Goal: Task Accomplishment & Management: Manage account settings

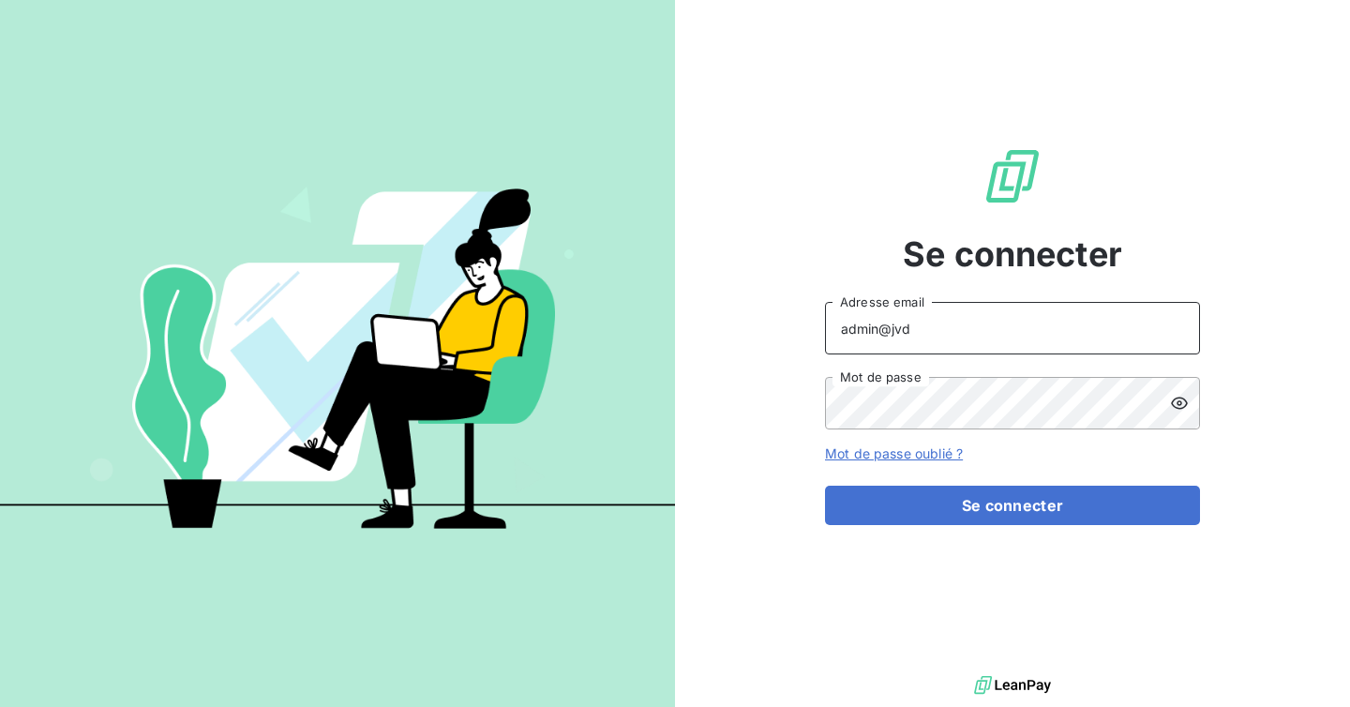
click at [940, 327] on input "admin@jvd" at bounding box center [1012, 328] width 375 height 52
type input "admin@tecnifibre"
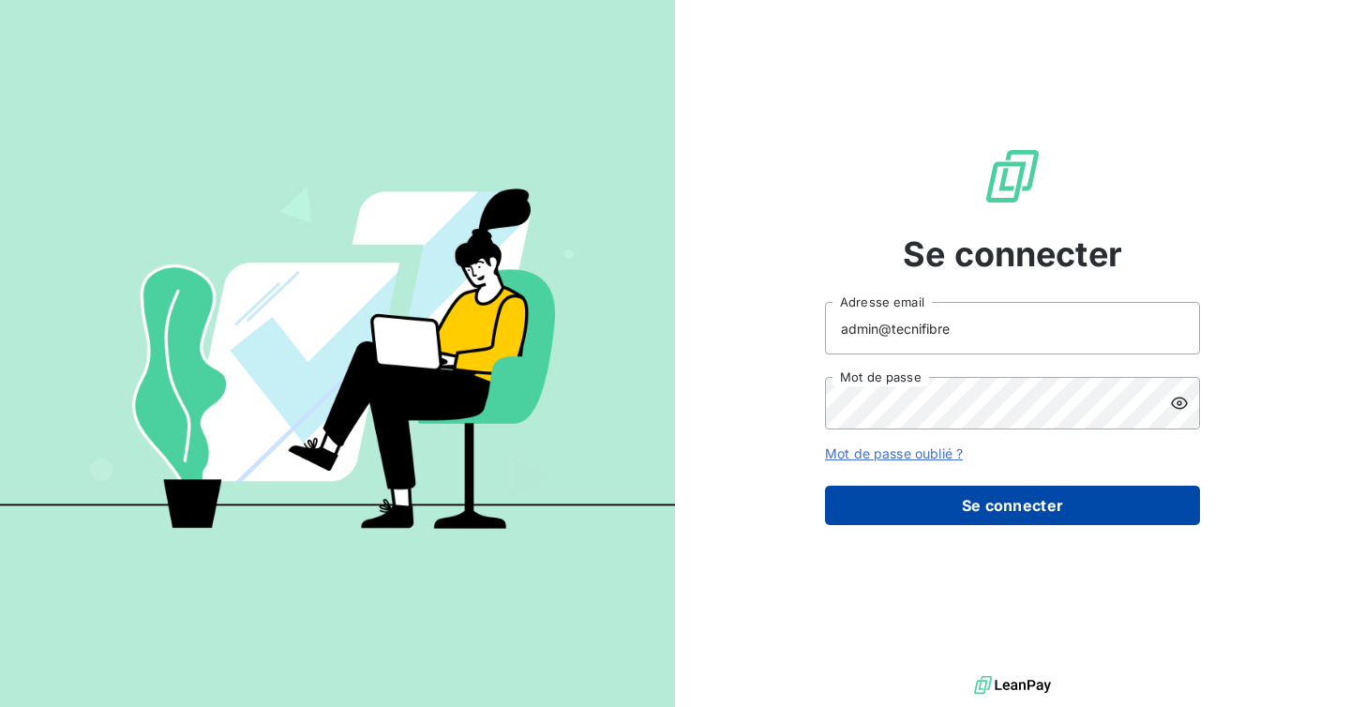
click at [962, 488] on button "Se connecter" at bounding box center [1012, 505] width 375 height 39
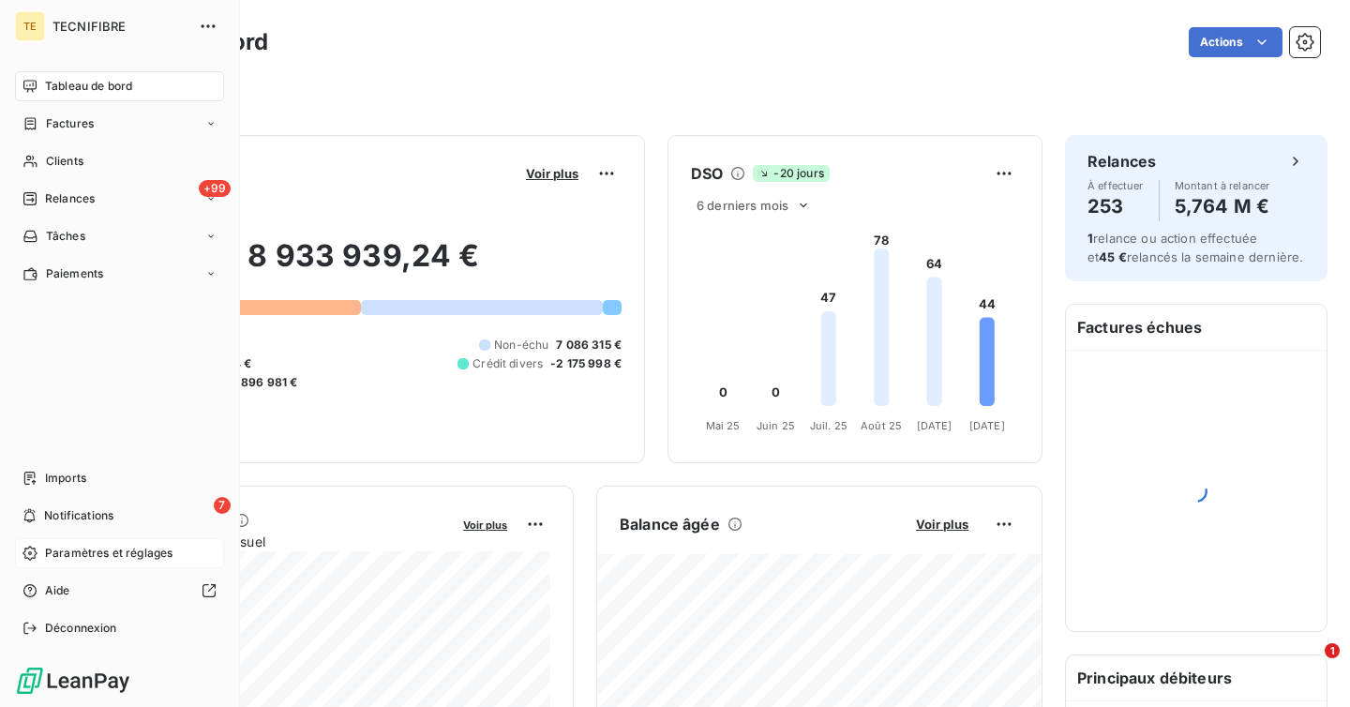
click at [99, 551] on span "Paramètres et réglages" at bounding box center [108, 553] width 127 height 17
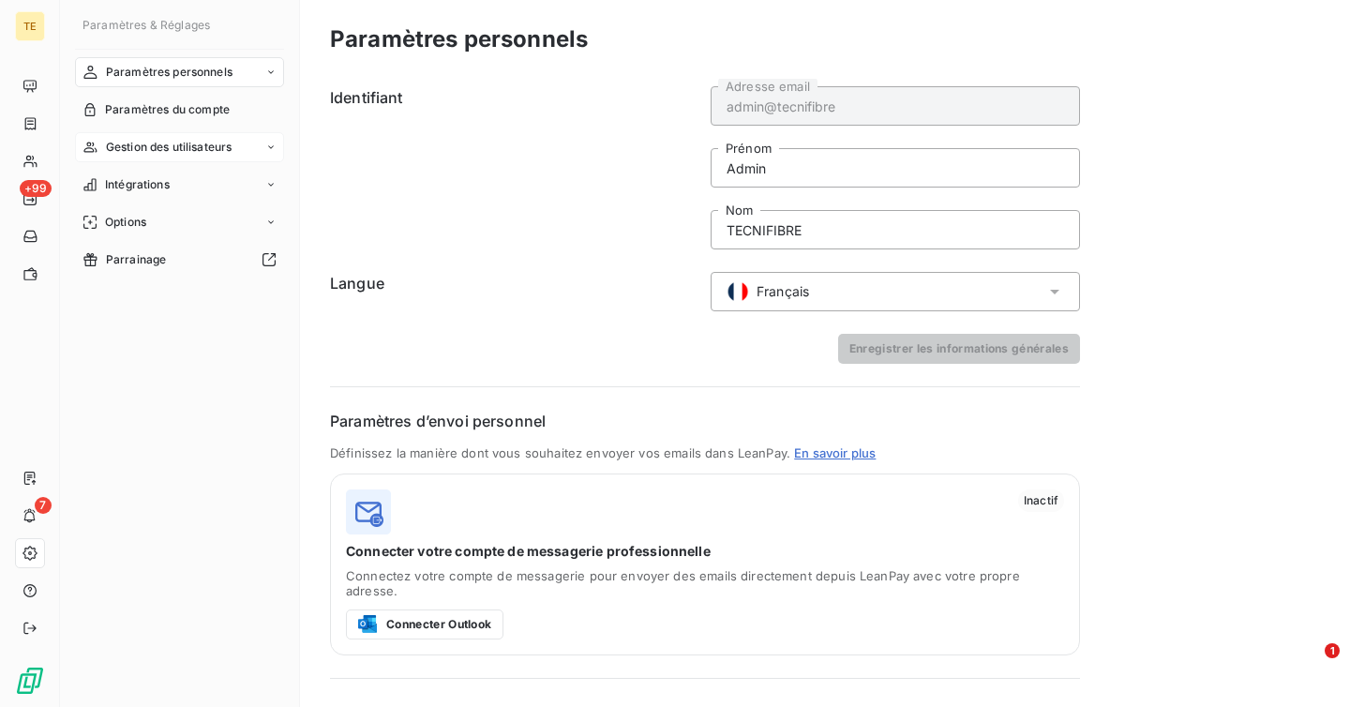
click at [180, 157] on div "Gestion des utilisateurs" at bounding box center [179, 147] width 209 height 30
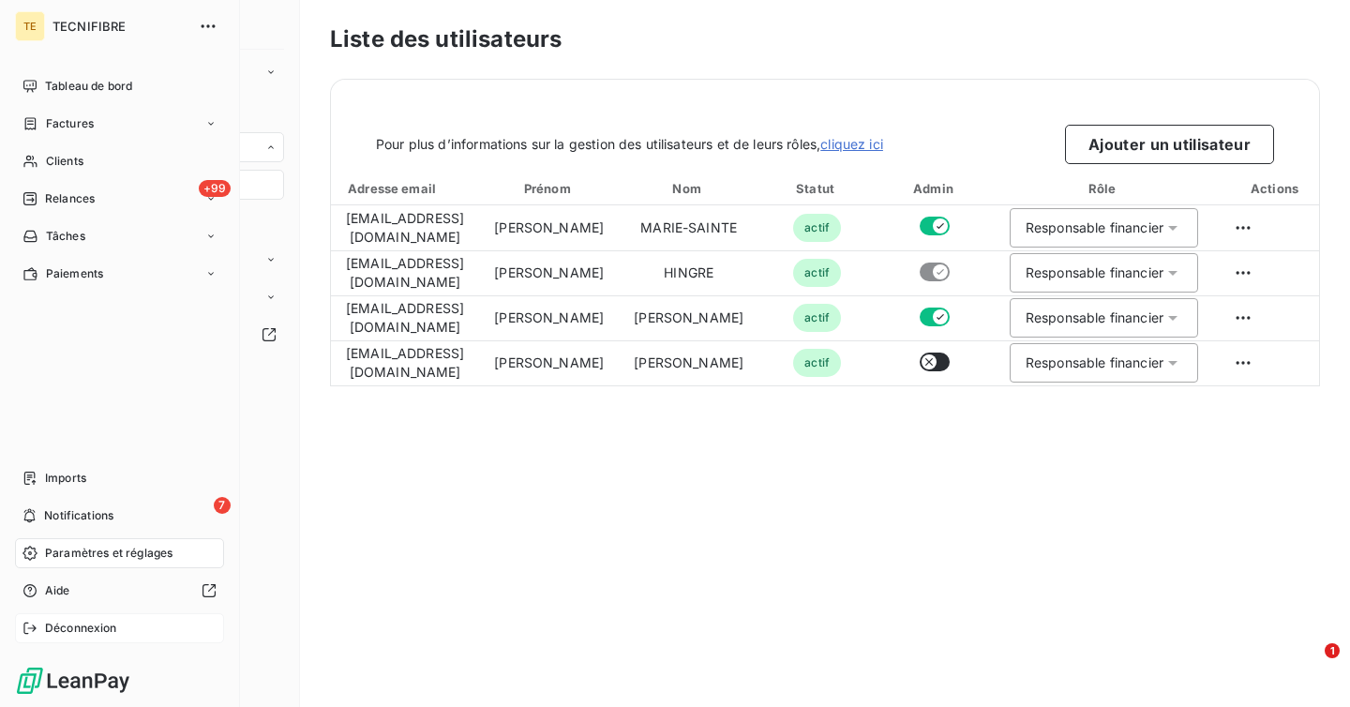
click at [78, 626] on span "Déconnexion" at bounding box center [81, 628] width 72 height 17
